Goal: Task Accomplishment & Management: Use online tool/utility

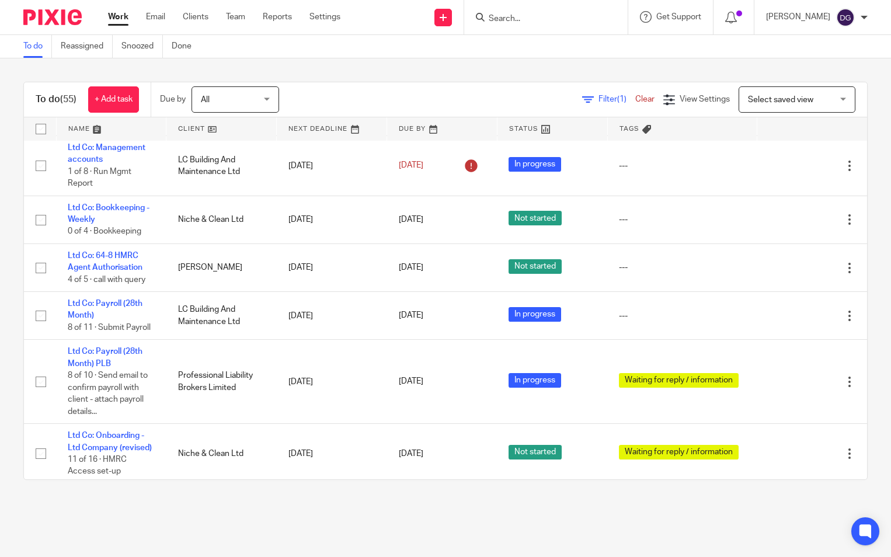
scroll to position [418, 0]
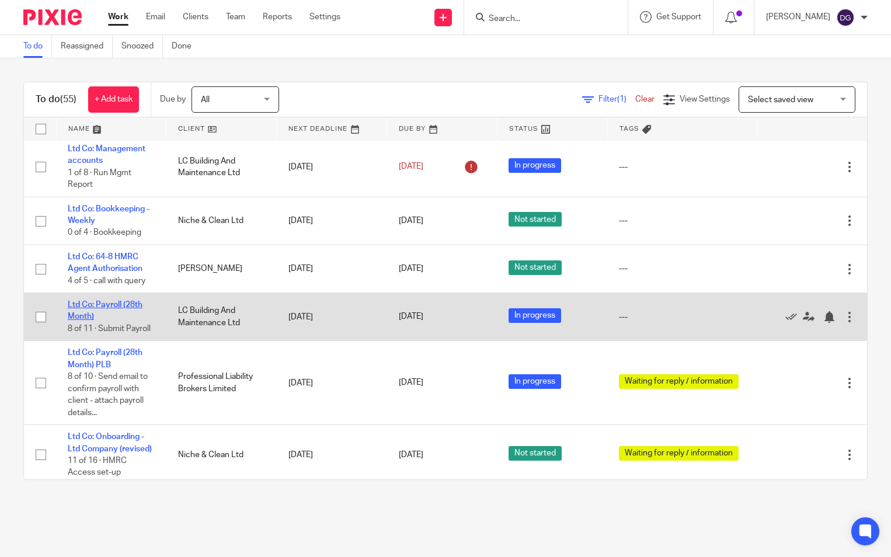
click at [109, 321] on link "Ltd Co: Payroll (28th Month)" at bounding box center [105, 311] width 75 height 20
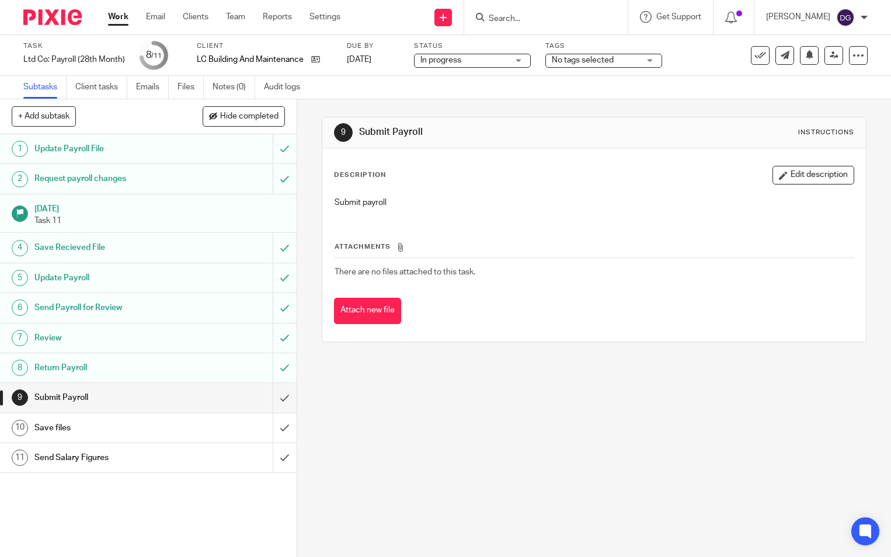
click at [109, 426] on h1 "Save files" at bounding box center [109, 428] width 151 height 18
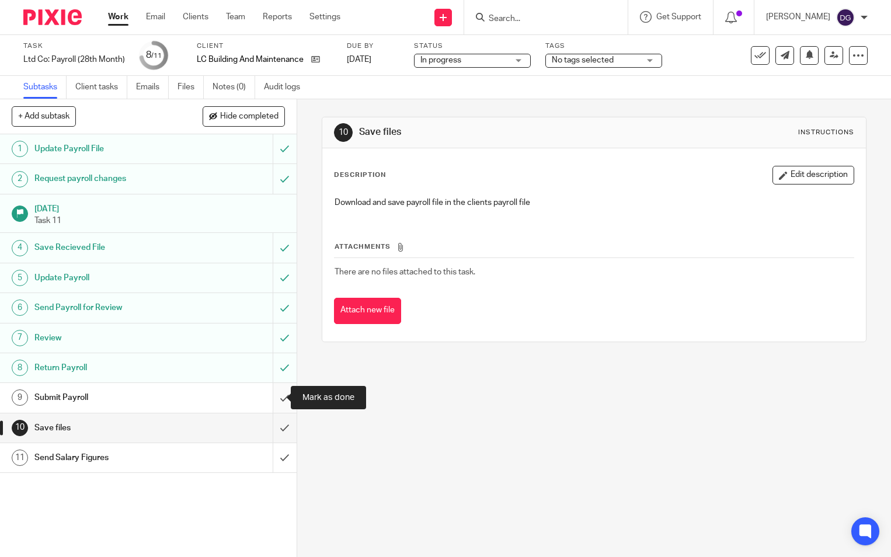
click at [278, 397] on input "submit" at bounding box center [148, 397] width 297 height 29
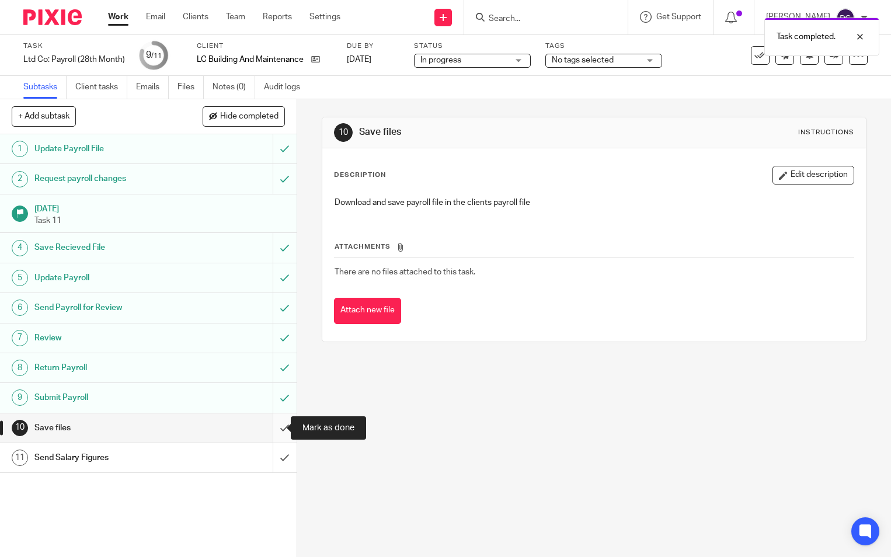
click at [277, 431] on input "submit" at bounding box center [148, 428] width 297 height 29
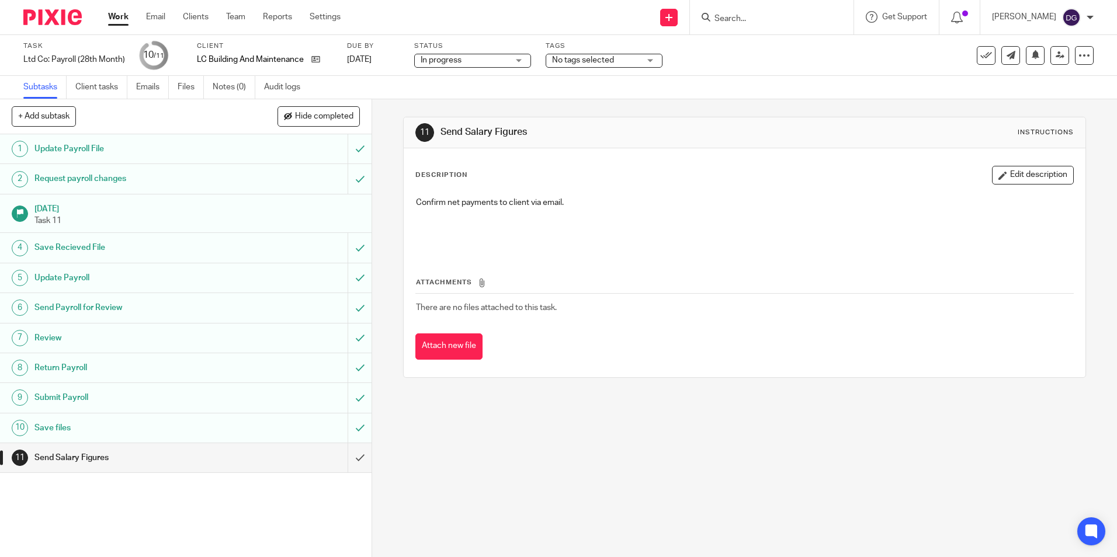
click at [107, 13] on div "Work Email Clients Team Reports Settings Work Email Clients Team Reports Settin…" at bounding box center [227, 17] width 262 height 34
drag, startPoint x: 107, startPoint y: 13, endPoint x: 53, endPoint y: 20, distance: 54.8
click at [53, 20] on img at bounding box center [52, 17] width 58 height 16
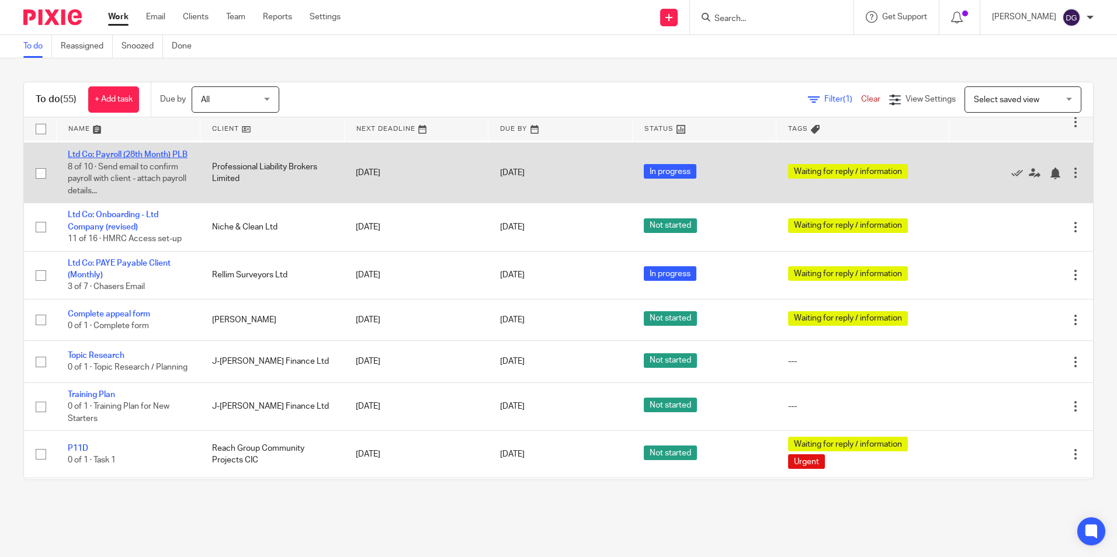
scroll to position [526, 0]
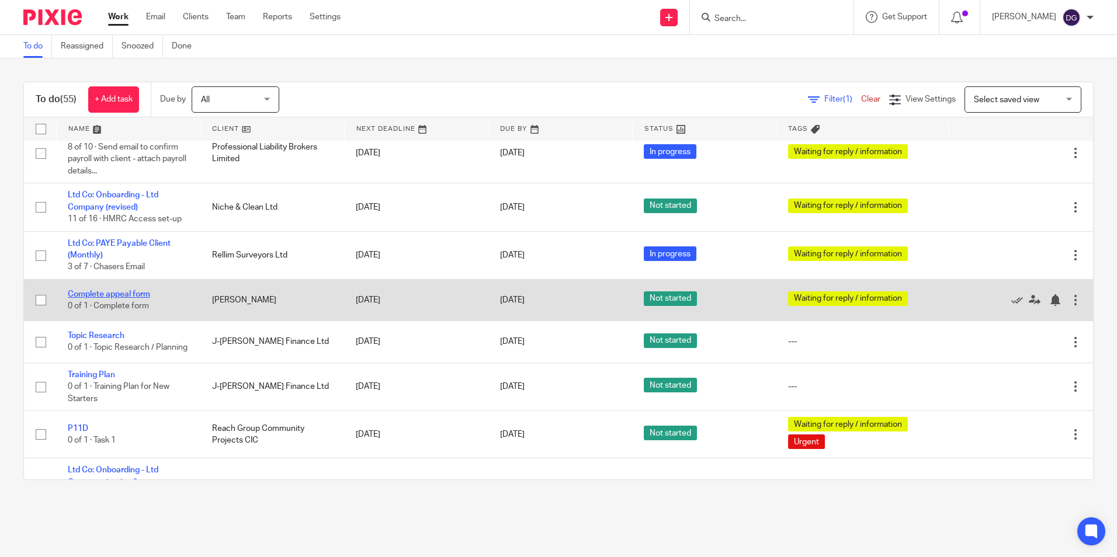
click at [140, 298] on link "Complete appeal form" at bounding box center [109, 294] width 82 height 8
click at [121, 298] on link "Complete appeal form" at bounding box center [109, 294] width 82 height 8
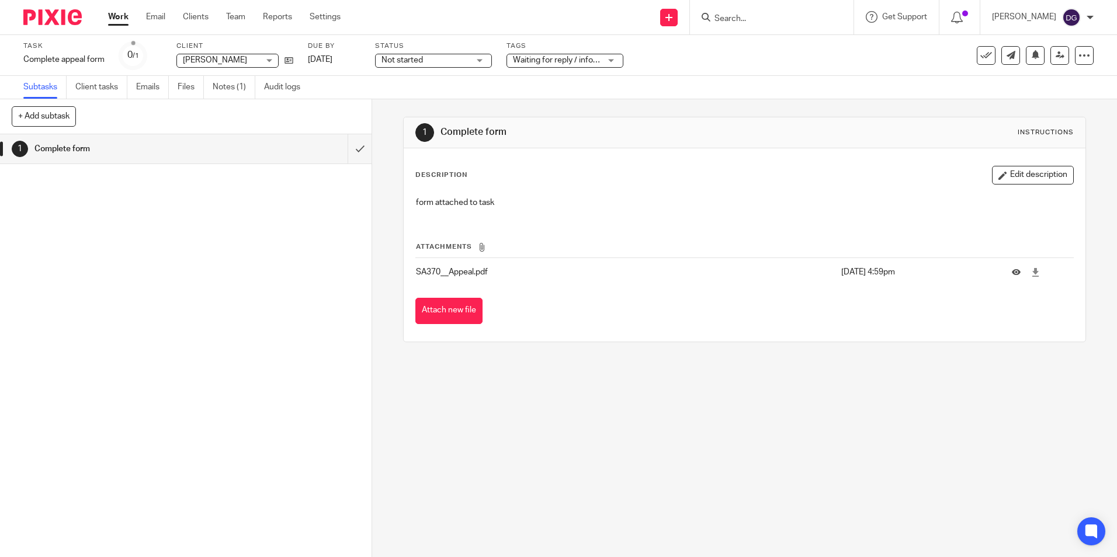
click at [224, 93] on link "Notes (1)" at bounding box center [234, 87] width 43 height 23
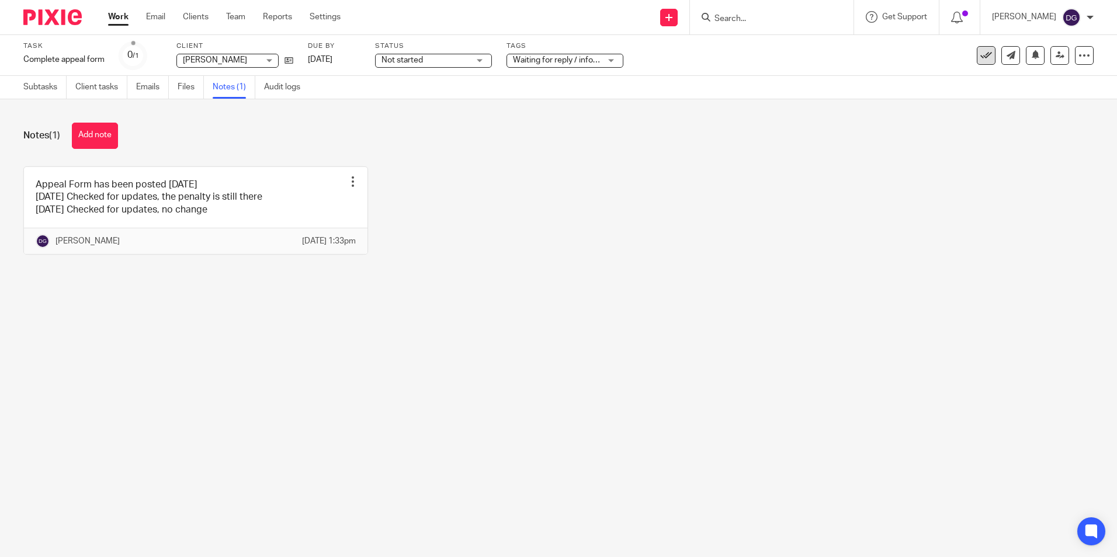
click at [980, 51] on icon at bounding box center [986, 56] width 12 height 12
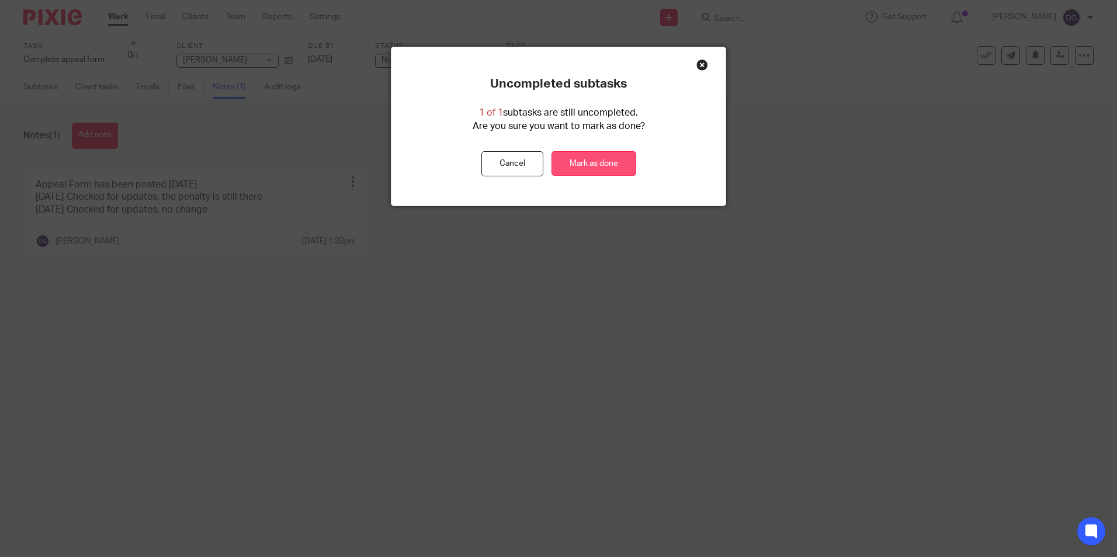
click at [593, 168] on link "Mark as done" at bounding box center [593, 163] width 85 height 25
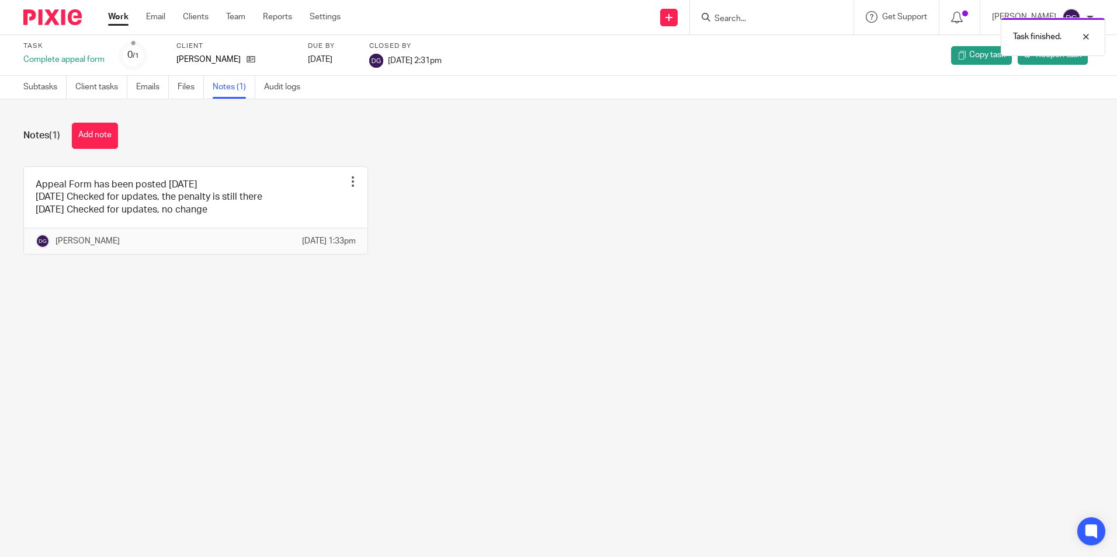
click at [126, 13] on link "Work" at bounding box center [118, 17] width 20 height 12
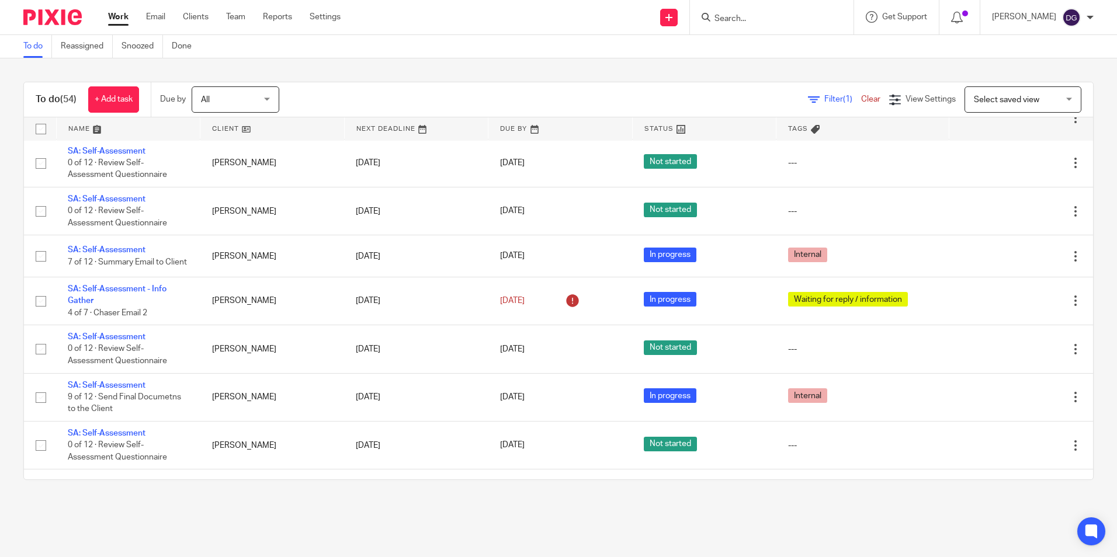
scroll to position [1694, 0]
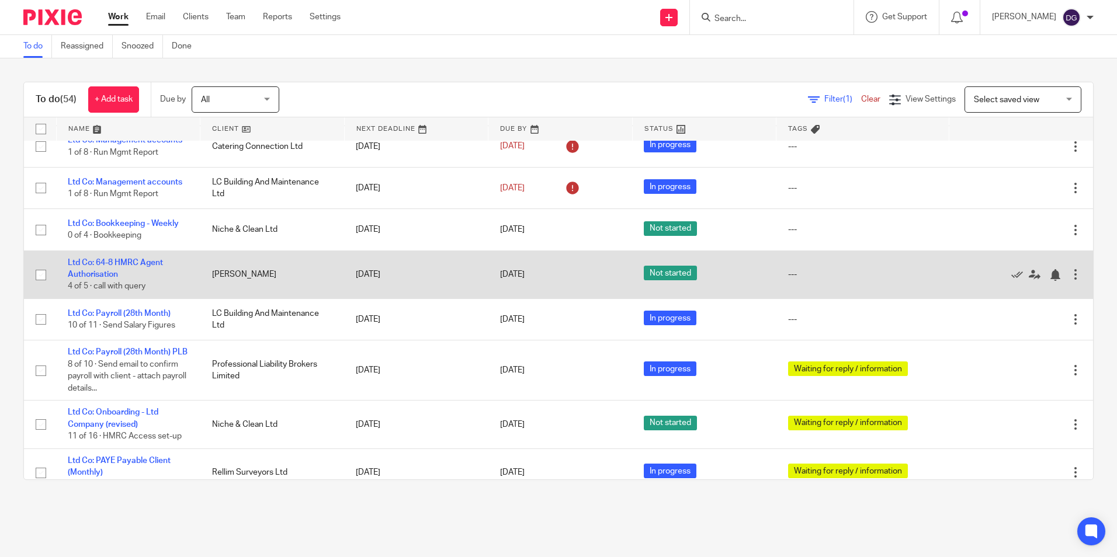
scroll to position [292, 0]
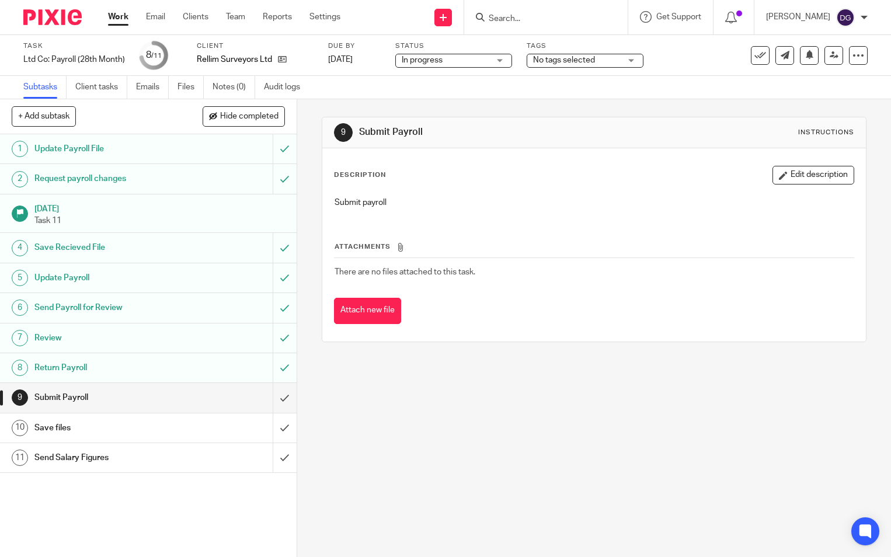
click at [21, 23] on div at bounding box center [48, 17] width 96 height 34
click at [100, 6] on div "Work Email Clients Team Reports Settings Work Email Clients Team Reports Settin…" at bounding box center [227, 17] width 262 height 34
click at [38, 19] on img at bounding box center [52, 17] width 58 height 16
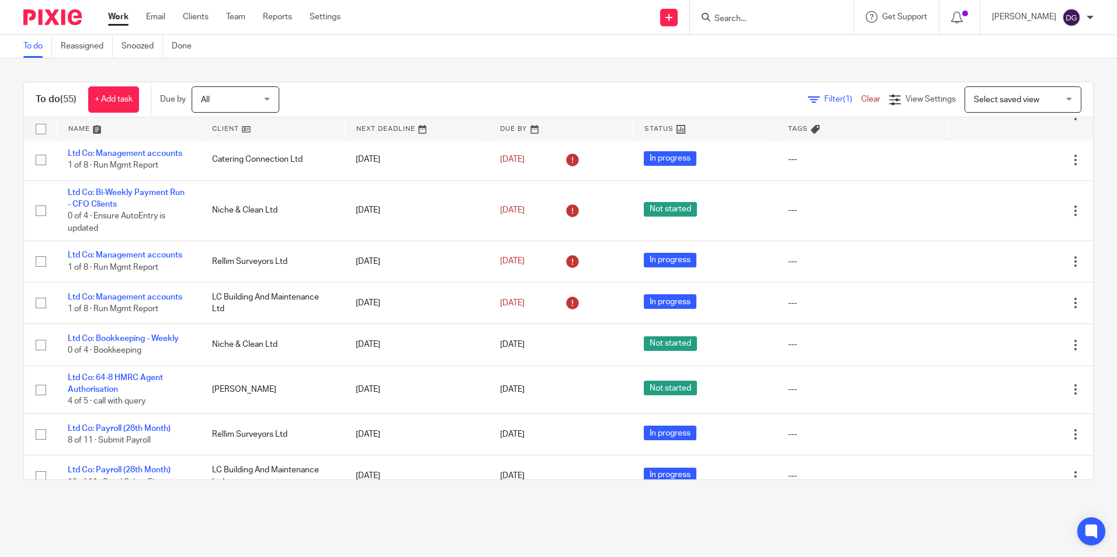
scroll to position [175, 0]
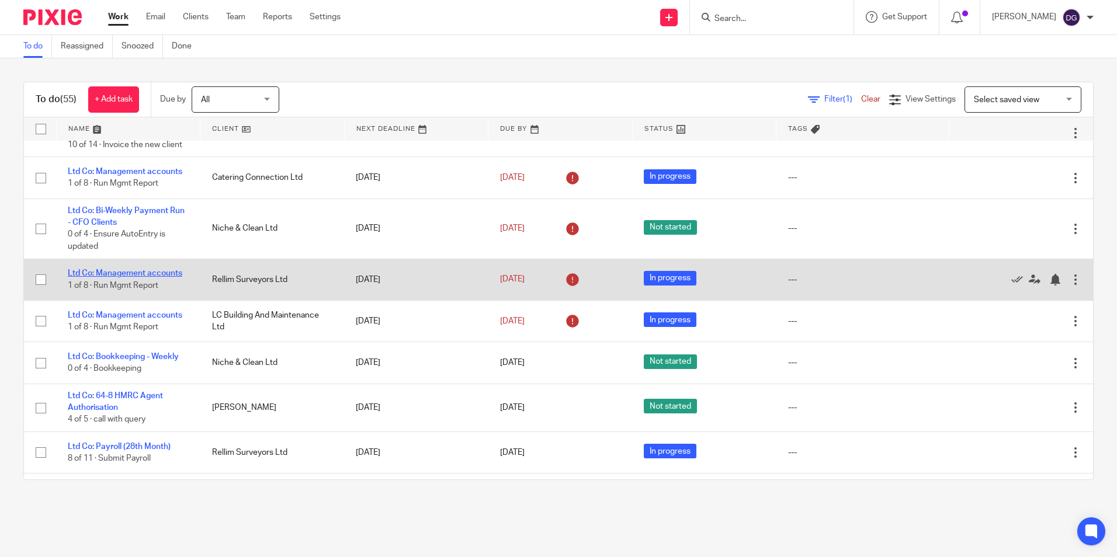
click at [150, 277] on link "Ltd Co: Management accounts" at bounding box center [125, 273] width 114 height 8
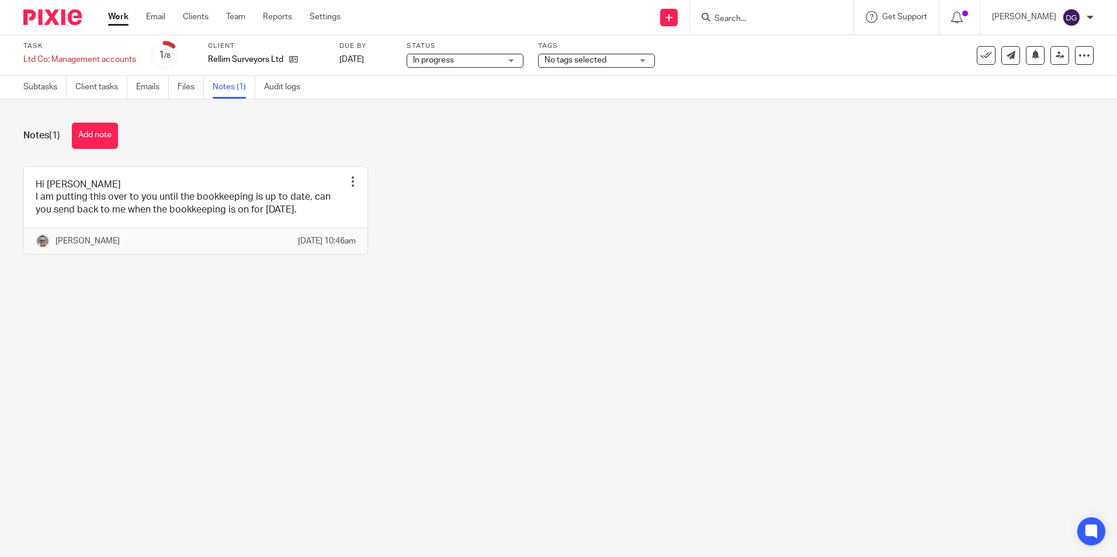
click at [71, 16] on img at bounding box center [52, 17] width 58 height 16
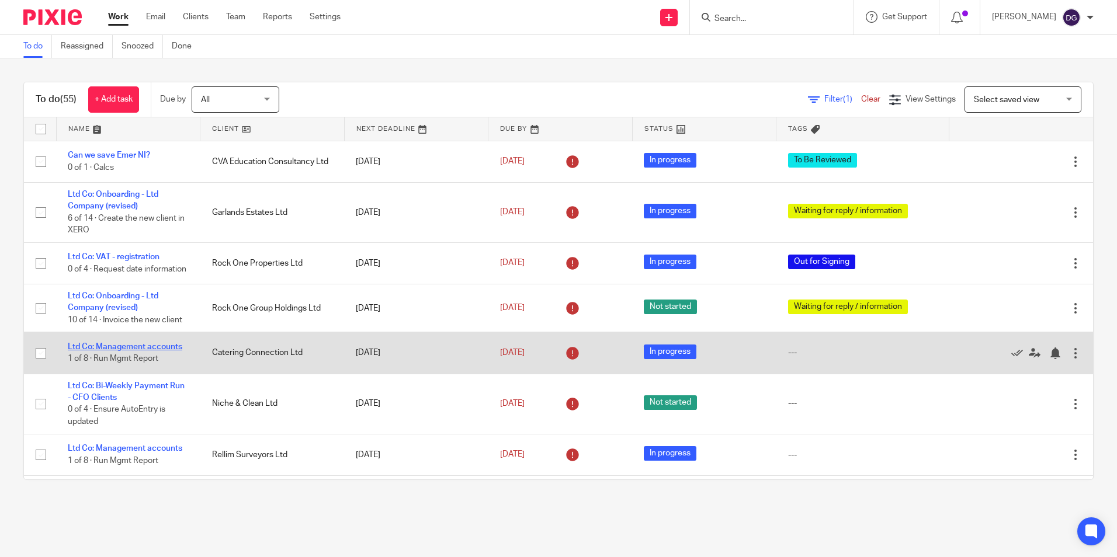
click at [168, 351] on link "Ltd Co: Management accounts" at bounding box center [125, 347] width 114 height 8
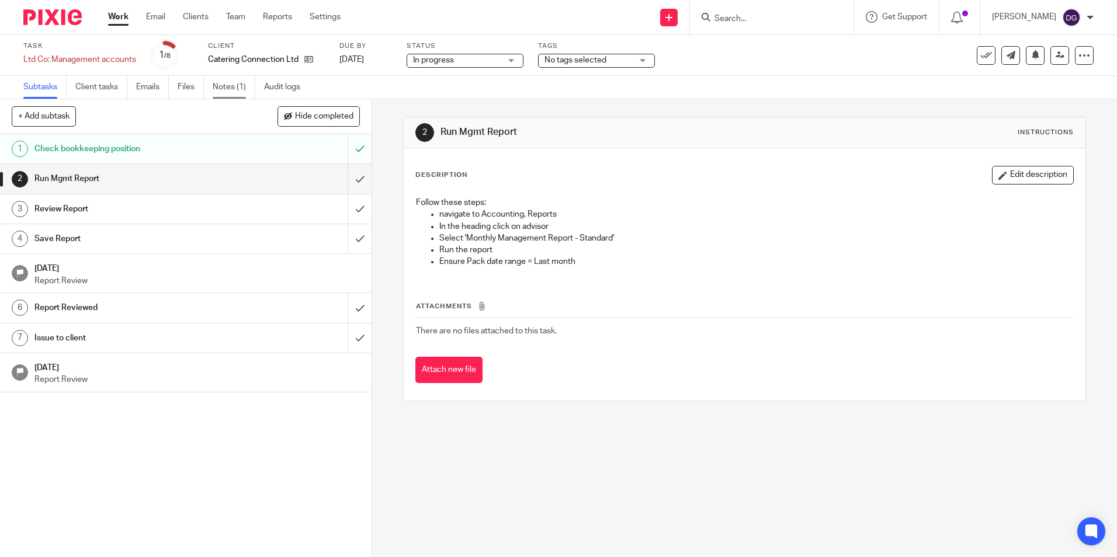
click at [242, 87] on link "Notes (1)" at bounding box center [234, 87] width 43 height 23
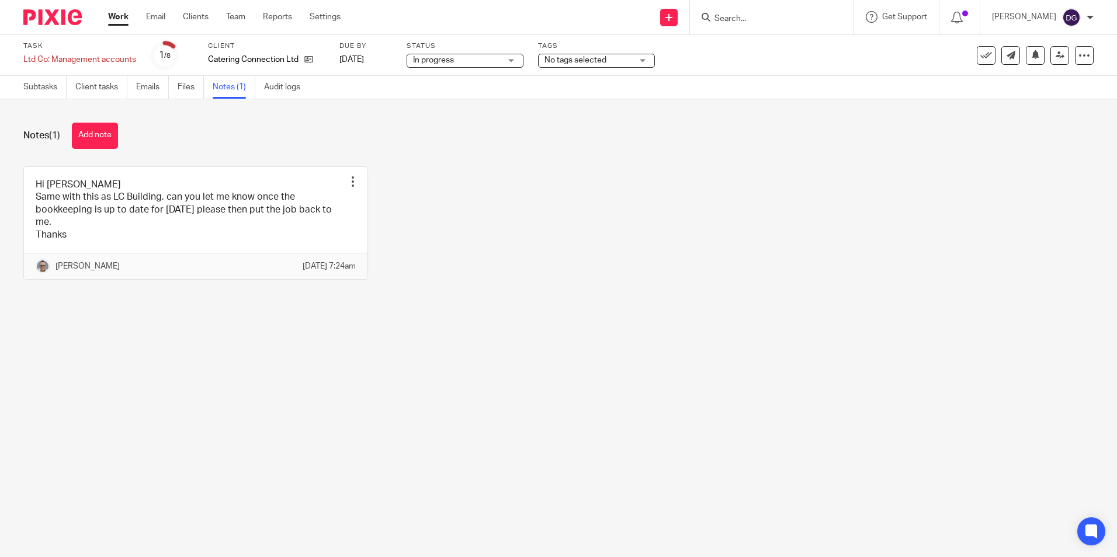
click at [68, 19] on img at bounding box center [52, 17] width 58 height 16
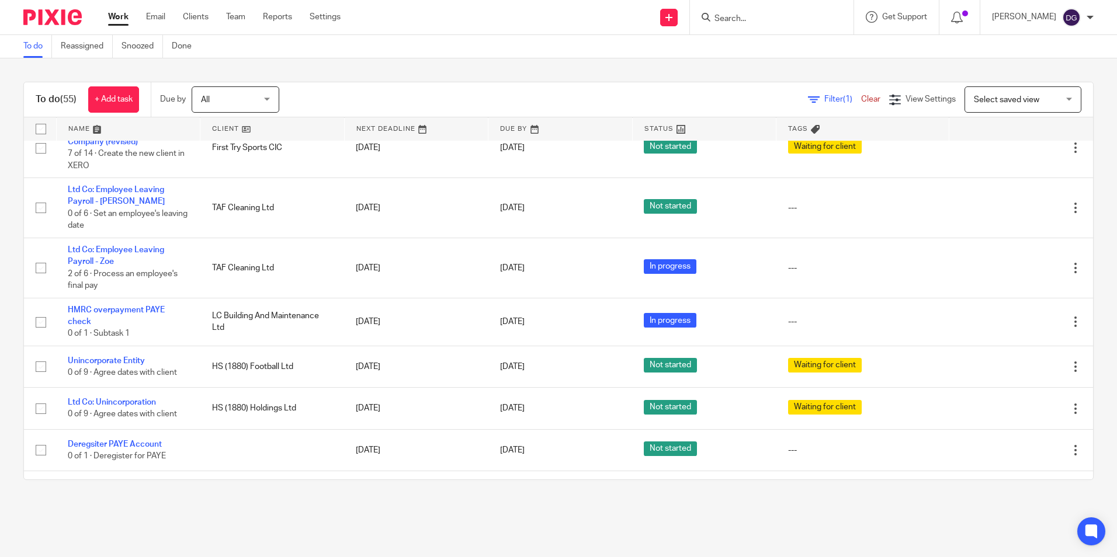
scroll to position [935, 0]
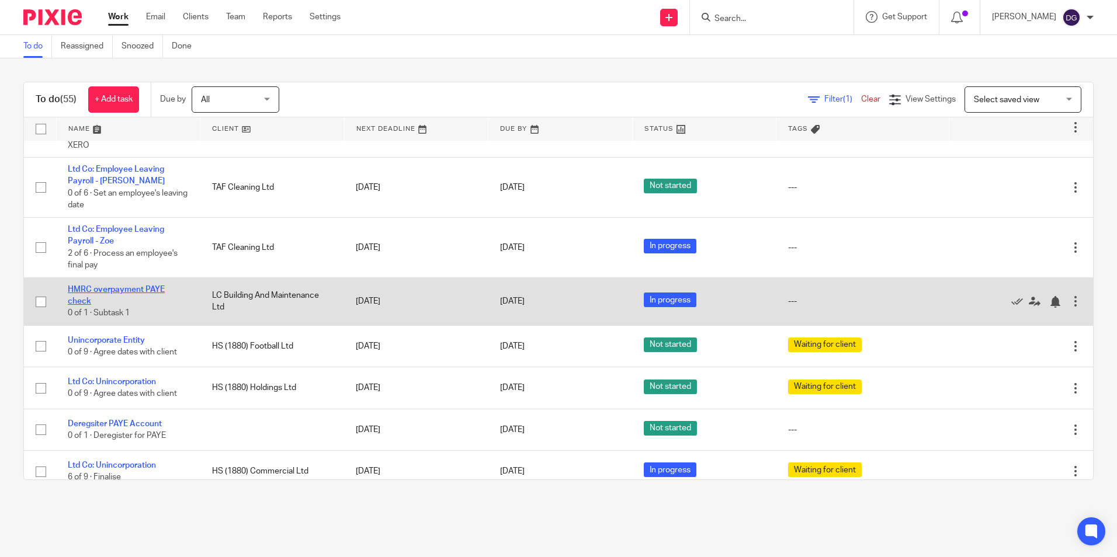
click at [120, 305] on link "HMRC overpayment PAYE check" at bounding box center [116, 296] width 97 height 20
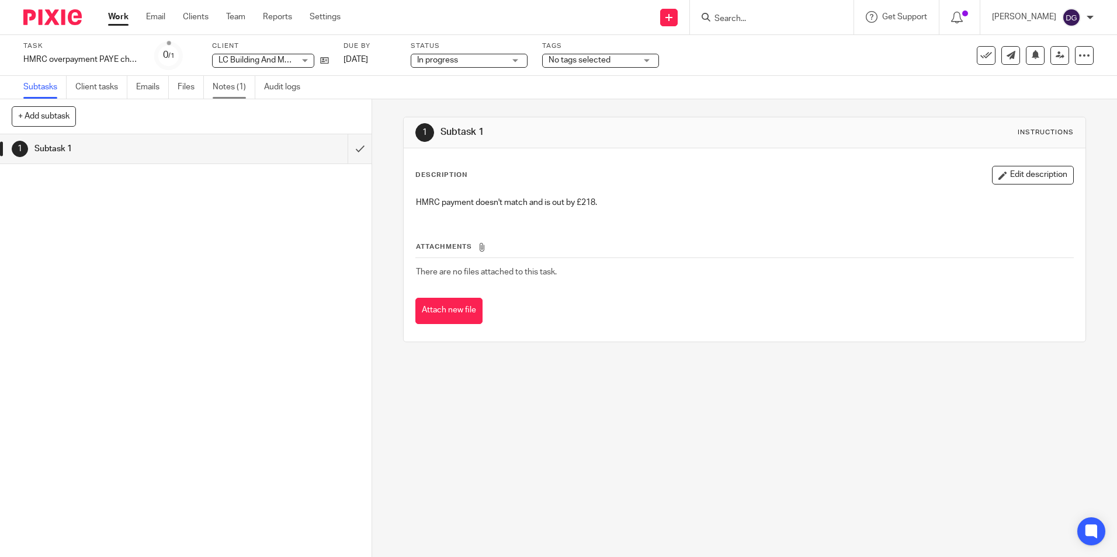
click at [227, 78] on link "Notes (1)" at bounding box center [234, 87] width 43 height 23
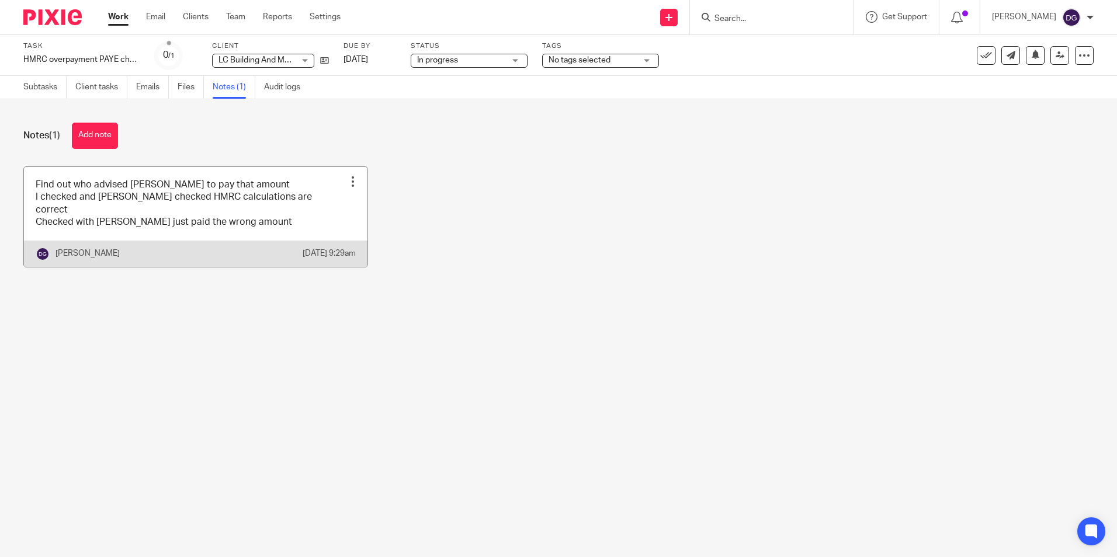
click at [318, 231] on link at bounding box center [195, 217] width 343 height 100
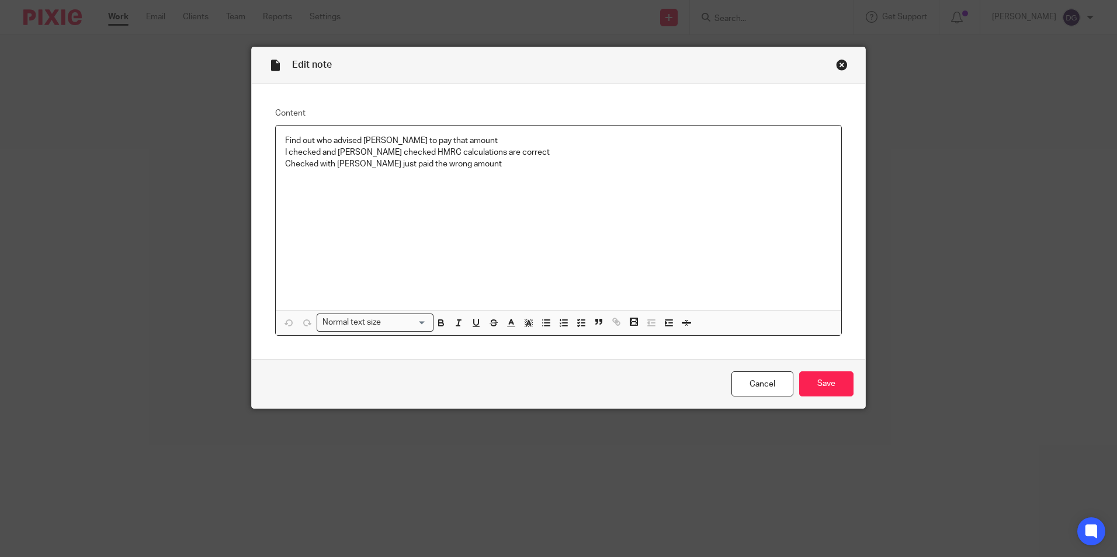
click at [502, 164] on p "Checked with [PERSON_NAME] just paid the wrong amount" at bounding box center [558, 164] width 547 height 12
click at [845, 65] on div "Edit note" at bounding box center [558, 65] width 613 height 37
click at [832, 45] on div "Edit note Content Find out who advised [PERSON_NAME] to pay that amount I check…" at bounding box center [558, 278] width 1117 height 557
click at [835, 58] on div "Edit note" at bounding box center [558, 65] width 613 height 37
click at [839, 62] on div "Close this dialog window" at bounding box center [842, 65] width 12 height 12
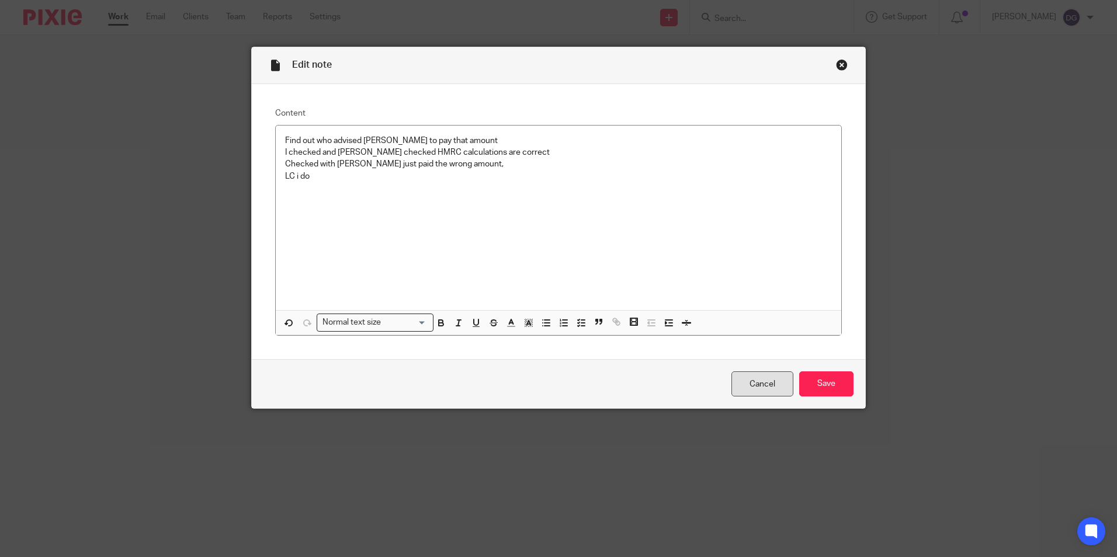
click at [751, 384] on link "Cancel" at bounding box center [762, 383] width 62 height 25
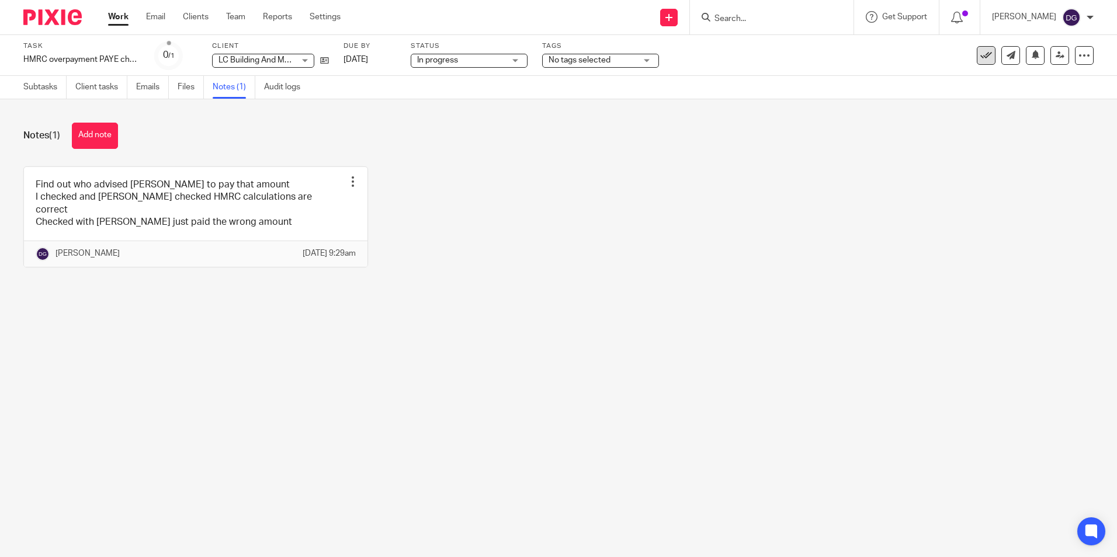
click at [985, 61] on button at bounding box center [986, 55] width 19 height 19
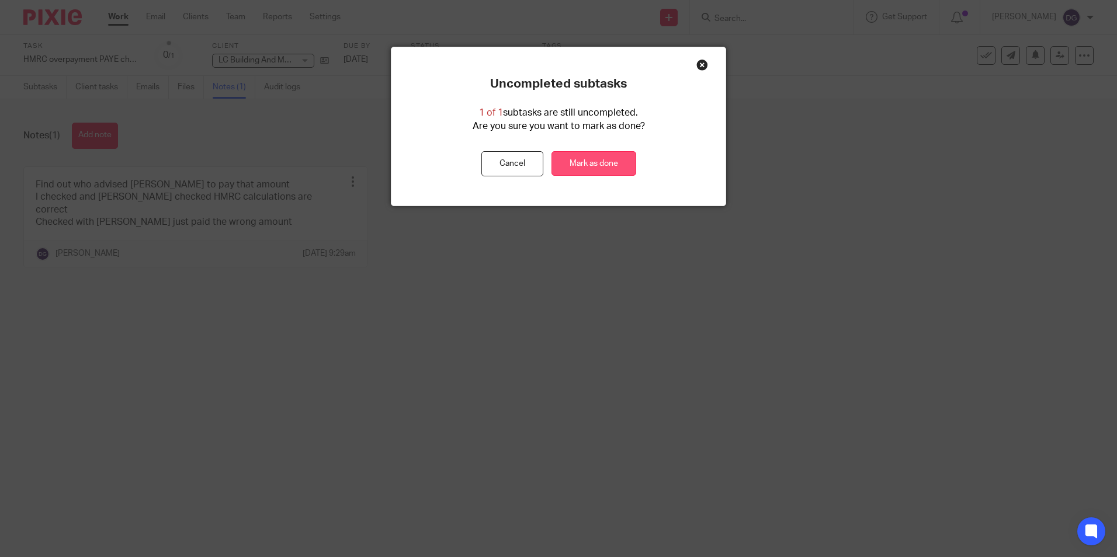
click at [575, 168] on link "Mark as done" at bounding box center [593, 163] width 85 height 25
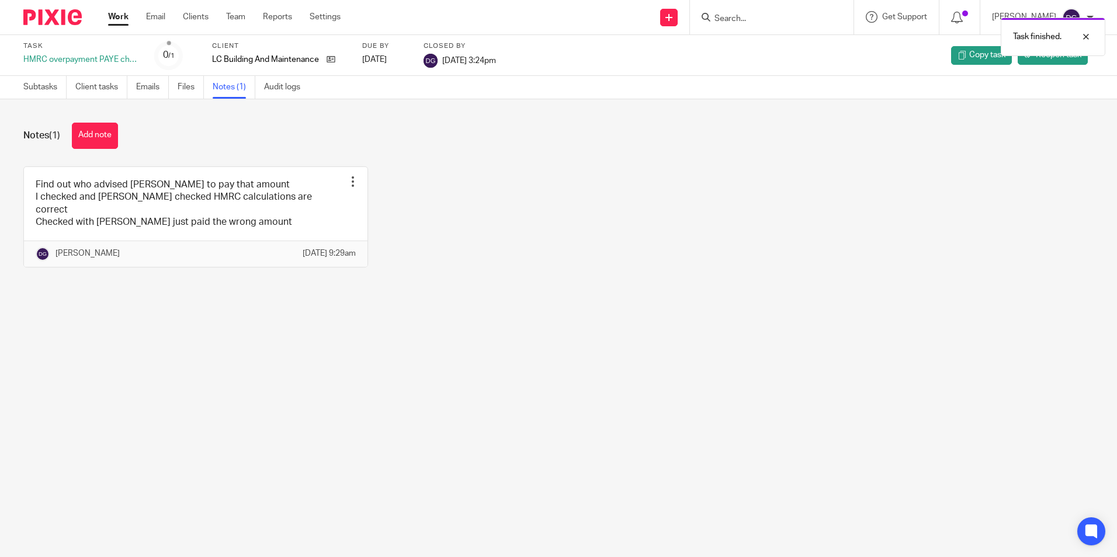
click at [76, 10] on img at bounding box center [52, 17] width 58 height 16
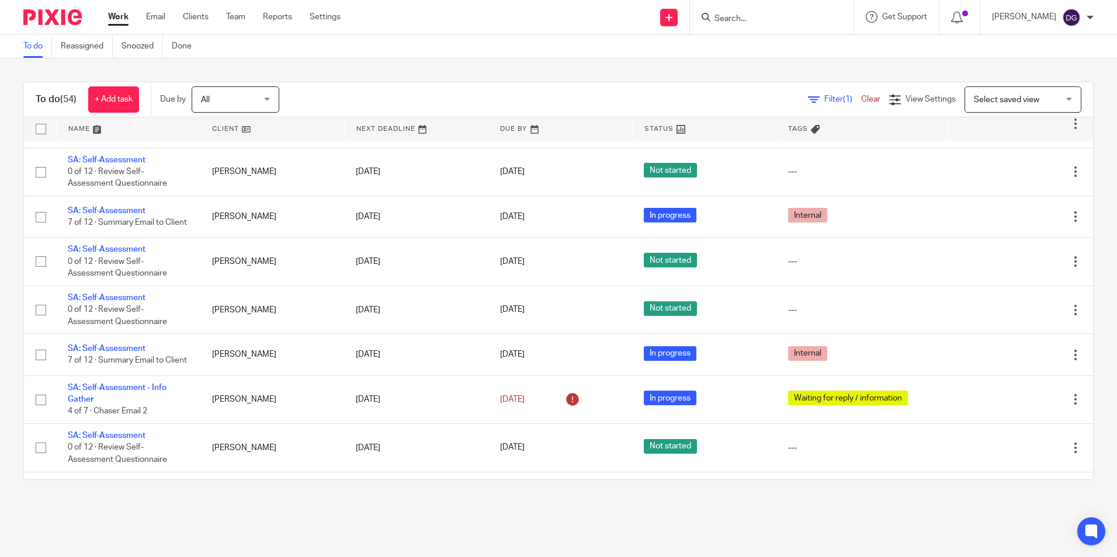
scroll to position [1616, 0]
